Goal: Find specific page/section: Find specific page/section

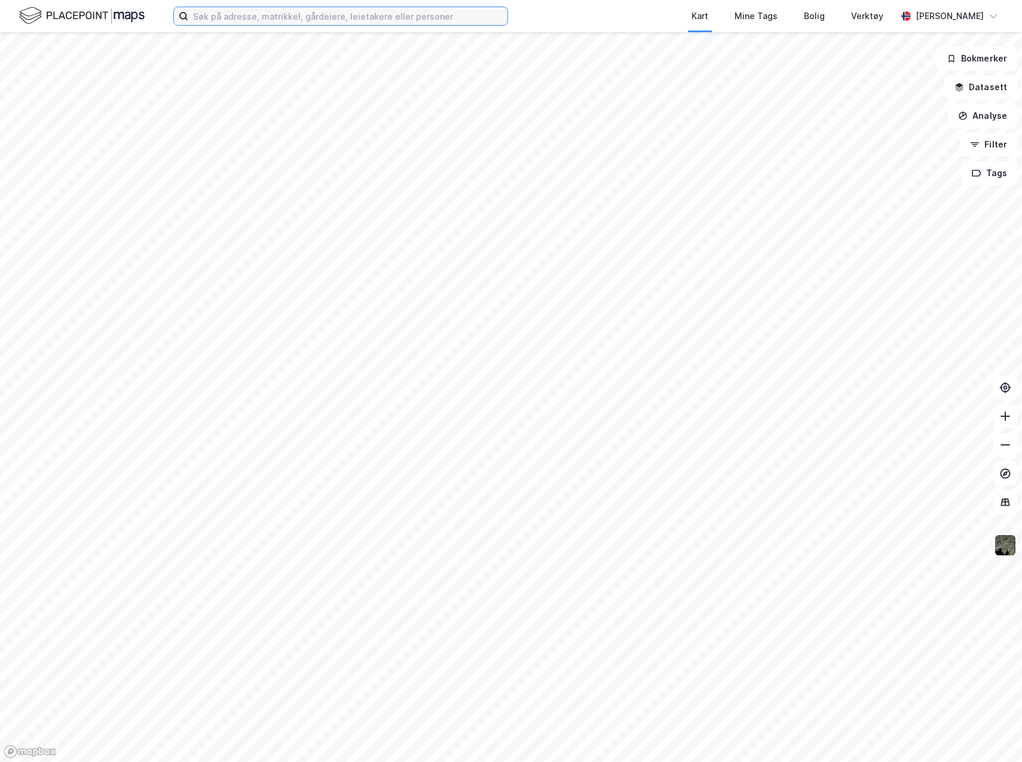
click at [311, 19] on input at bounding box center [347, 16] width 319 height 18
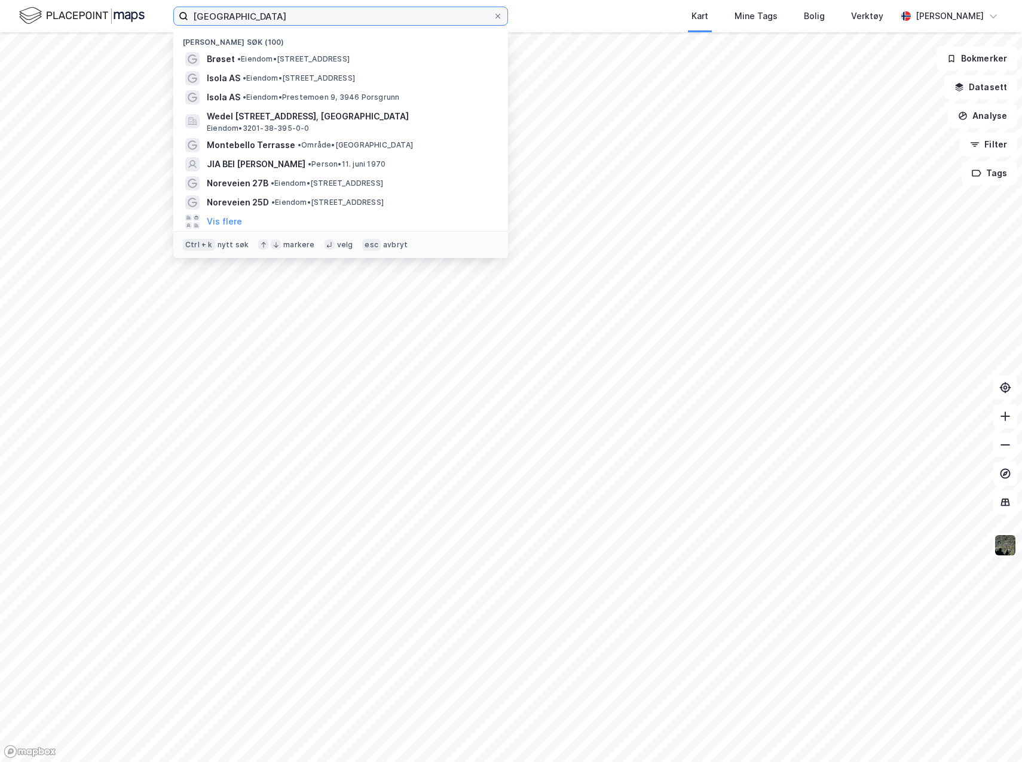
type input "[GEOGRAPHIC_DATA]"
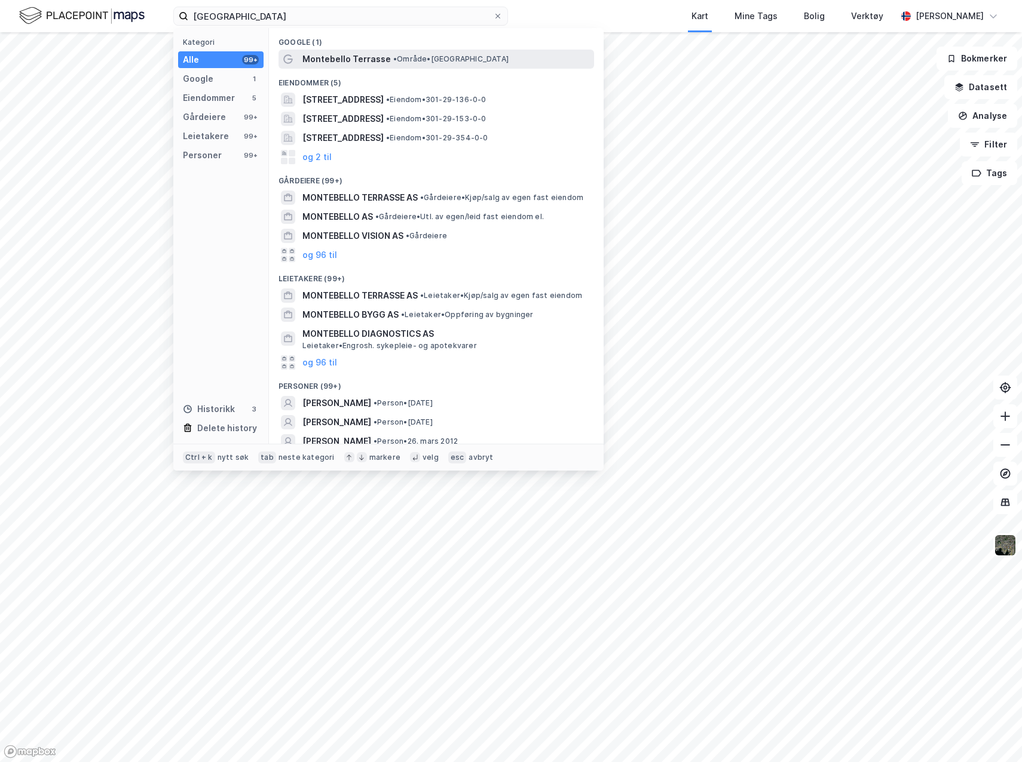
click at [315, 65] on span "Montebello Terrasse" at bounding box center [346, 59] width 88 height 14
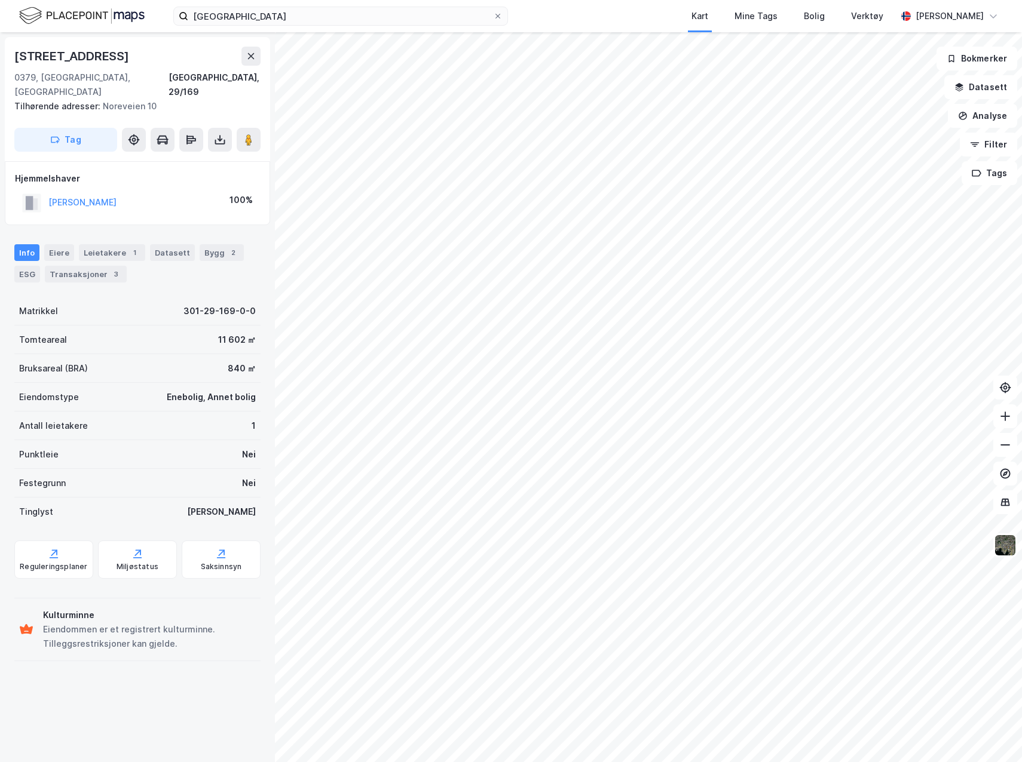
drag, startPoint x: 133, startPoint y: 52, endPoint x: -19, endPoint y: 56, distance: 151.8
click at [0, 56] on html "montebello terrasse Kart Mine Tags Bolig Verktøy [PERSON_NAME] [STREET_ADDRESS]…" at bounding box center [511, 381] width 1022 height 762
copy div "[STREET_ADDRESS]"
